Goal: Find specific page/section

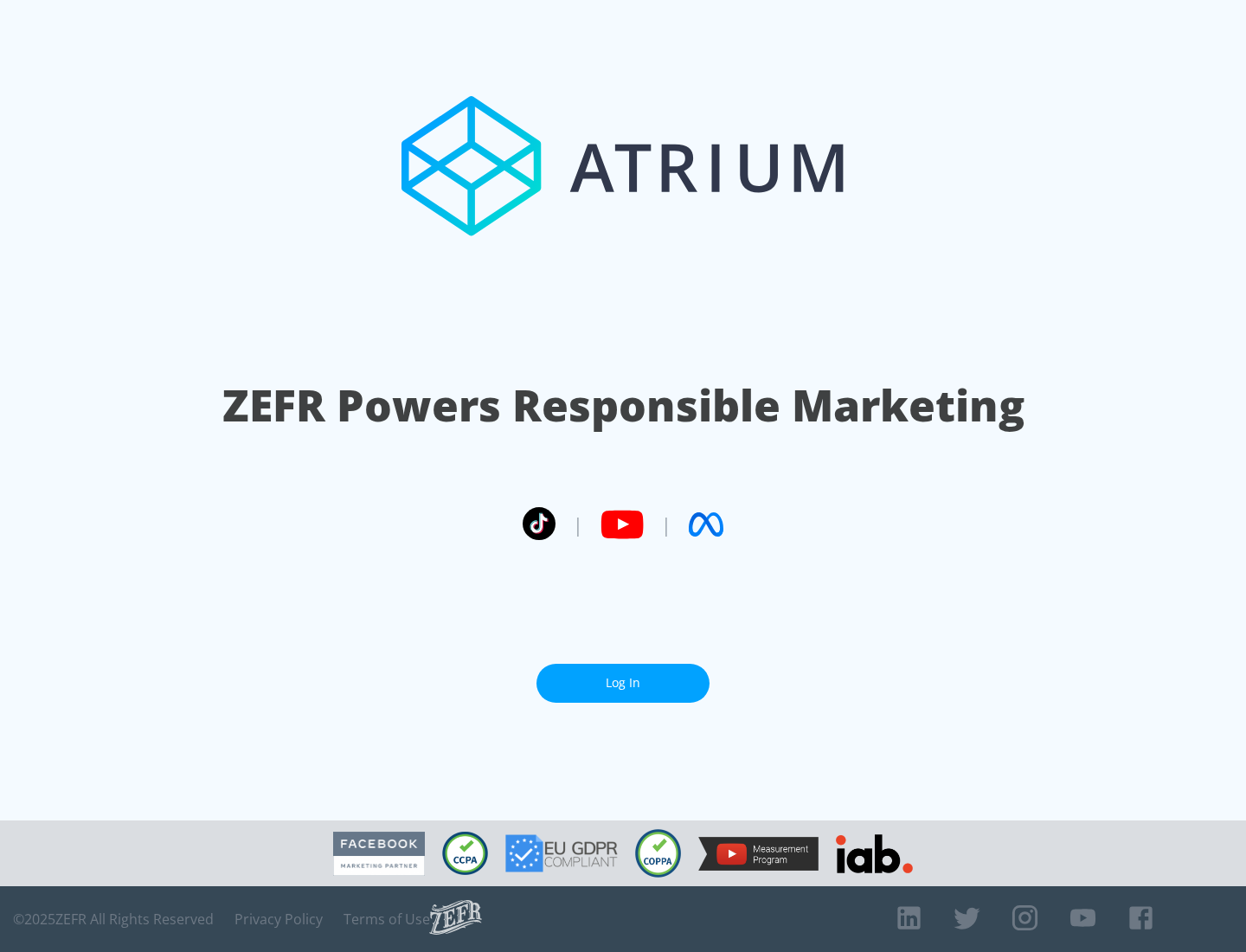
click at [623, 676] on link "Log In" at bounding box center [622, 683] width 173 height 39
